Goal: Check status: Check status

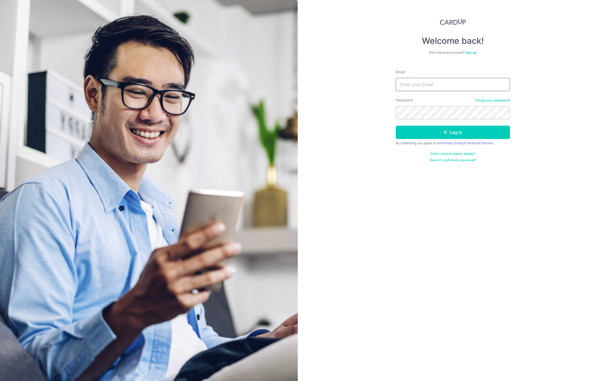
type input "[PERSON_NAME][EMAIL_ADDRESS][DOMAIN_NAME]"
click at [450, 133] on button "Log in" at bounding box center [453, 132] width 114 height 13
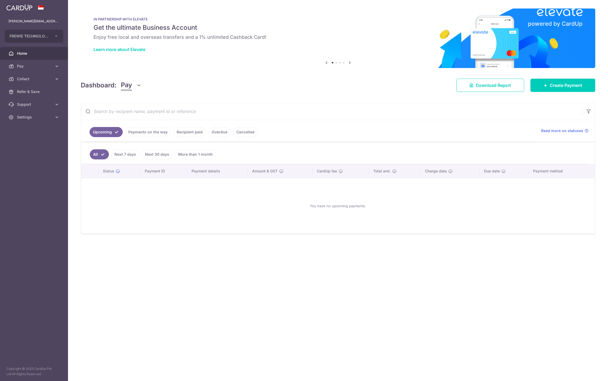
click at [187, 130] on link "Recipient paid" at bounding box center [189, 132] width 33 height 10
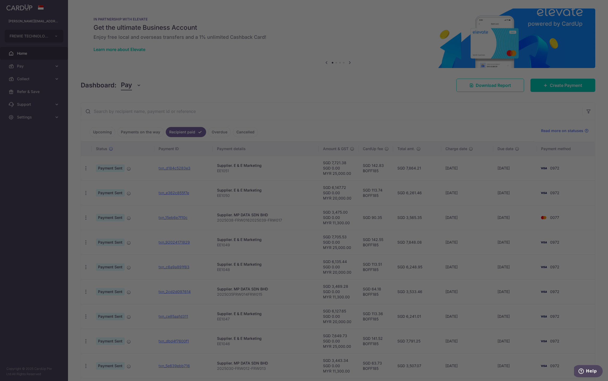
click at [193, 170] on div at bounding box center [307, 192] width 614 height 385
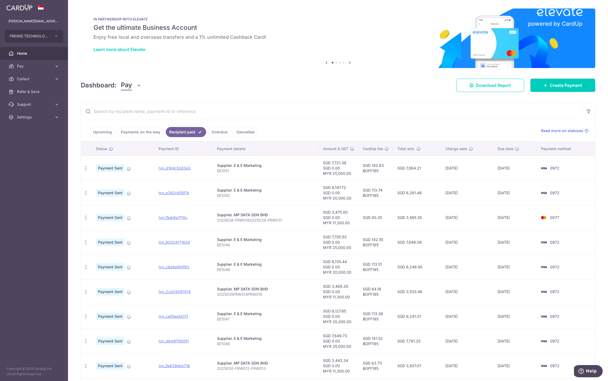
drag, startPoint x: 421, startPoint y: 168, endPoint x: 395, endPoint y: 170, distance: 26.4
click at [395, 170] on td "SGD 7,864.21" at bounding box center [417, 168] width 48 height 25
copy td "SGD 7,864.21"
click at [165, 166] on td "txn_d184c5283e3" at bounding box center [183, 168] width 58 height 25
click at [166, 168] on link "txn_d184c5283e3" at bounding box center [175, 168] width 32 height 5
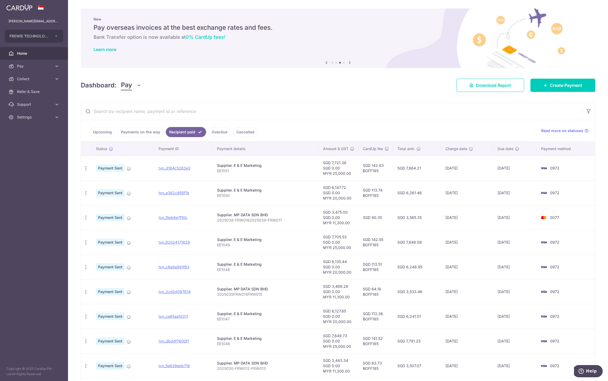
click at [24, 159] on aside "[PERSON_NAME][EMAIL_ADDRESS][DOMAIN_NAME] FREWIE TECHNOLOGIES PTE. LTD. Add new…" at bounding box center [34, 190] width 68 height 381
